Goal: Information Seeking & Learning: Learn about a topic

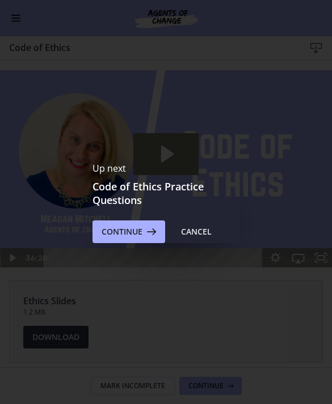
click at [123, 235] on span "Continue" at bounding box center [122, 232] width 41 height 14
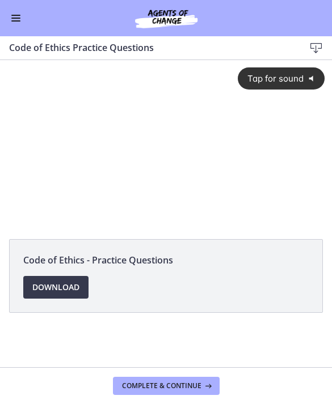
click at [296, 83] on span "Tap for sound" at bounding box center [271, 78] width 65 height 11
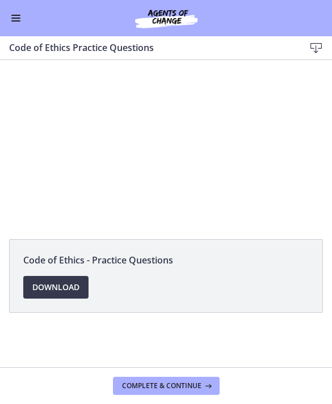
click at [147, 158] on div at bounding box center [166, 143] width 332 height 167
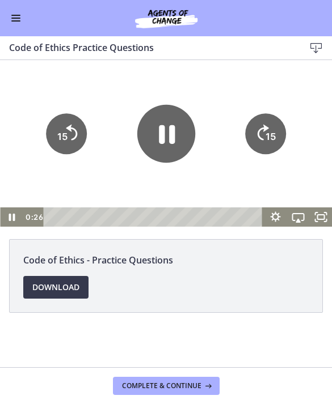
click at [166, 134] on icon "Pause" at bounding box center [166, 134] width 58 height 58
click at [170, 128] on icon "Play Video" at bounding box center [166, 134] width 58 height 58
click at [111, 176] on div at bounding box center [166, 143] width 332 height 167
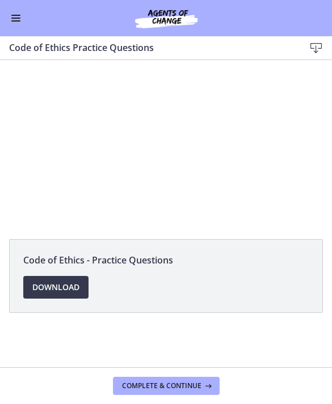
click at [160, 139] on div at bounding box center [166, 143] width 332 height 167
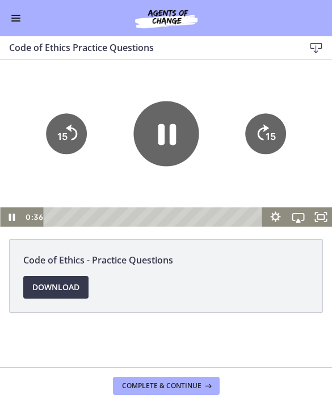
click at [166, 147] on icon "Pause" at bounding box center [165, 133] width 65 height 65
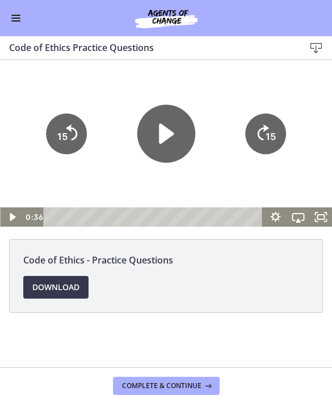
click at [164, 134] on icon "Play Video" at bounding box center [166, 134] width 15 height 20
click at [109, 100] on div at bounding box center [166, 143] width 332 height 167
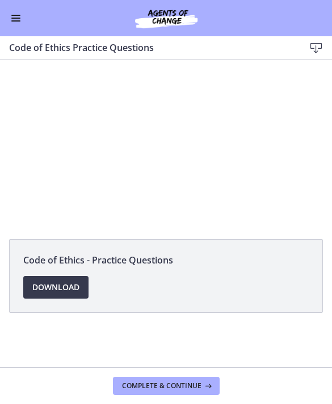
click at [187, 145] on div at bounding box center [166, 143] width 332 height 167
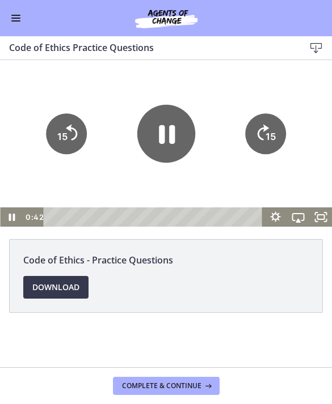
click at [158, 129] on icon "Pause" at bounding box center [166, 134] width 58 height 58
click at [112, 171] on div at bounding box center [166, 143] width 332 height 167
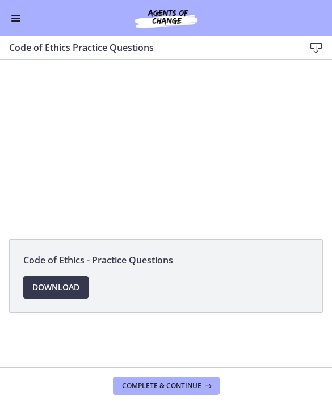
click at [151, 146] on div at bounding box center [166, 143] width 332 height 167
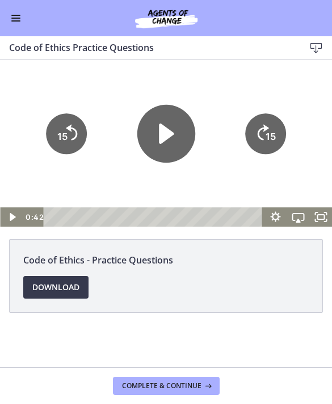
click at [166, 138] on icon "Play Video" at bounding box center [166, 134] width 15 height 20
click at [111, 180] on div at bounding box center [166, 143] width 332 height 167
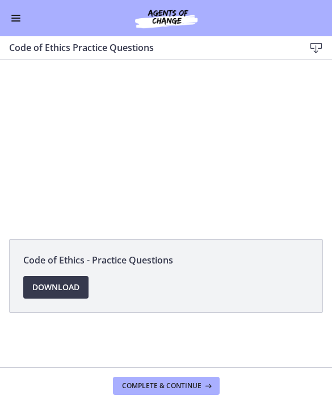
click at [179, 150] on div at bounding box center [166, 143] width 332 height 167
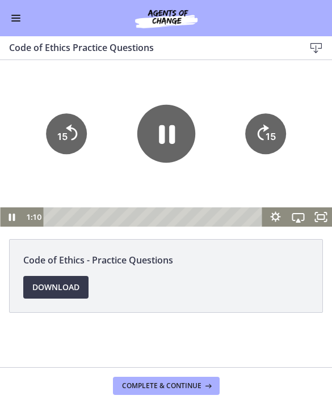
click at [173, 134] on icon "Pause" at bounding box center [167, 134] width 16 height 19
